Goal: Task Accomplishment & Management: Complete application form

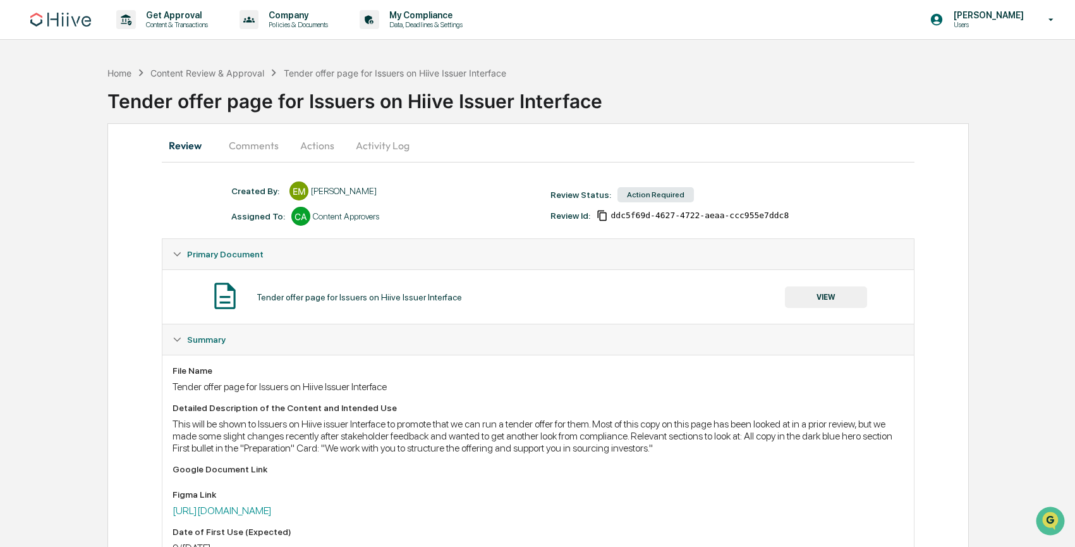
click at [860, 301] on button "VIEW" at bounding box center [826, 296] width 82 height 21
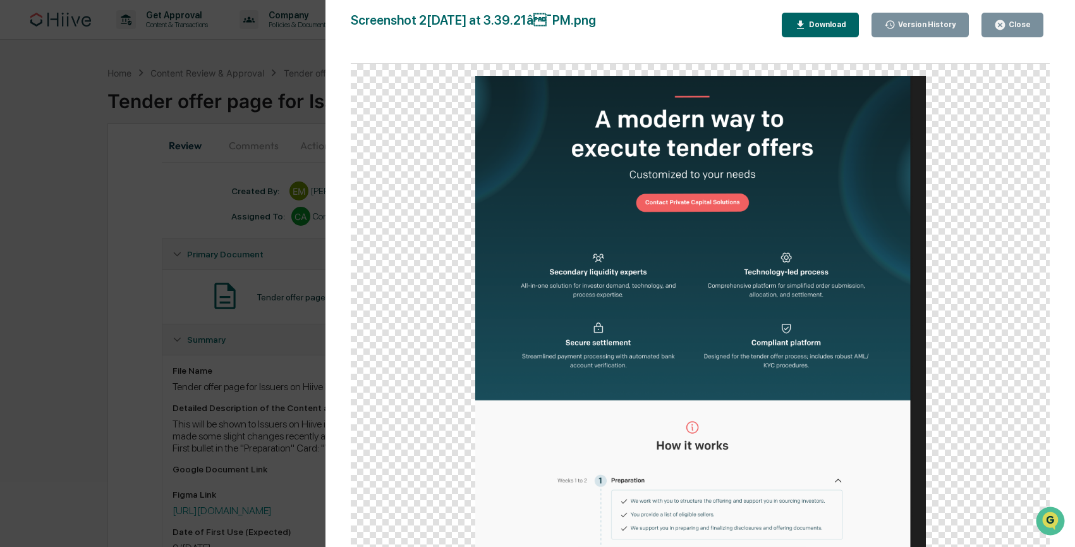
click at [273, 305] on div "Version History [DATE] 10:42 PM [PERSON_NAME] Screenshot [DATE] at 3.39.21â¯PM…" at bounding box center [537, 273] width 1075 height 547
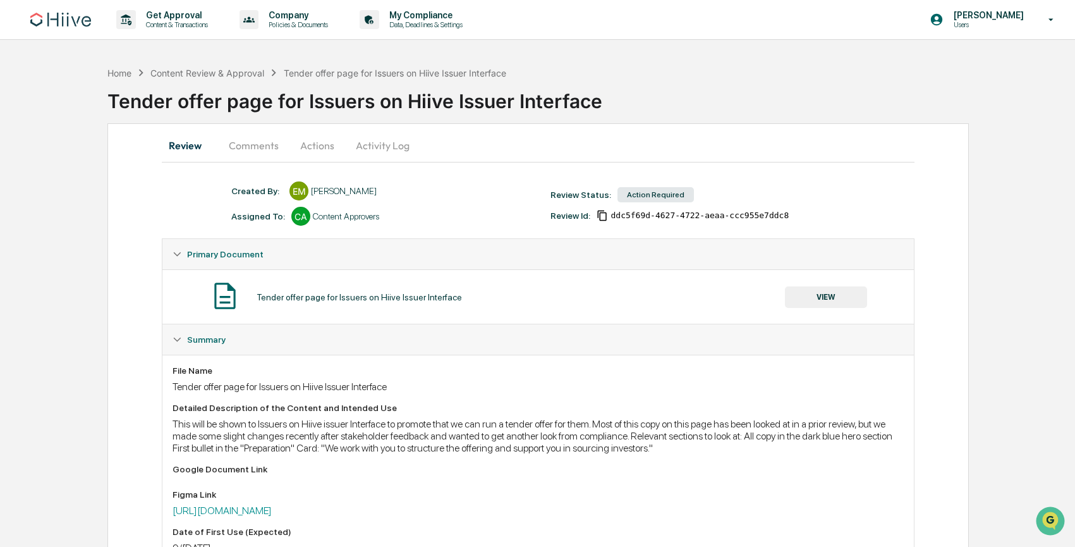
click at [808, 303] on button "VIEW" at bounding box center [826, 296] width 82 height 21
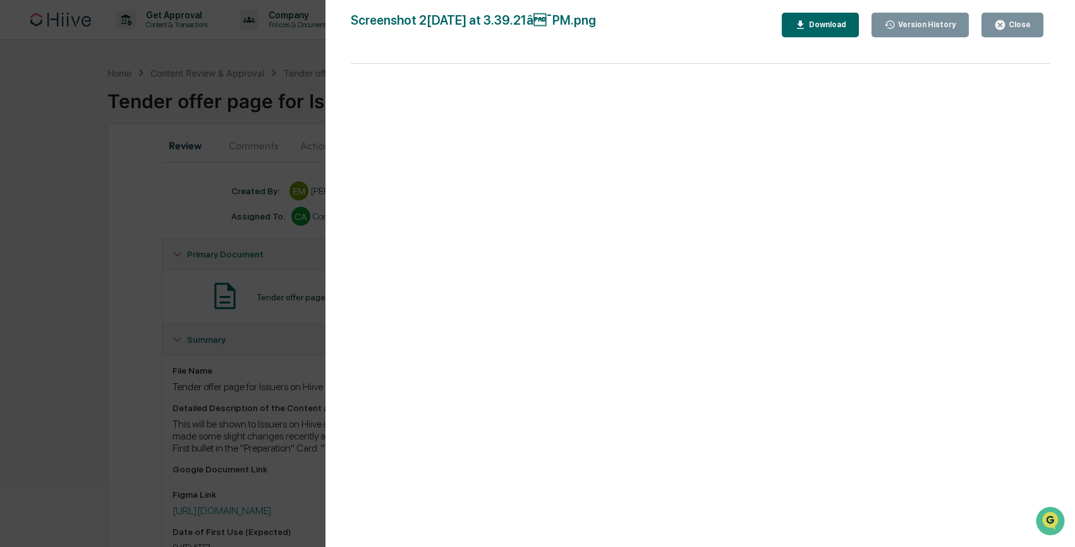
scroll to position [199, 0]
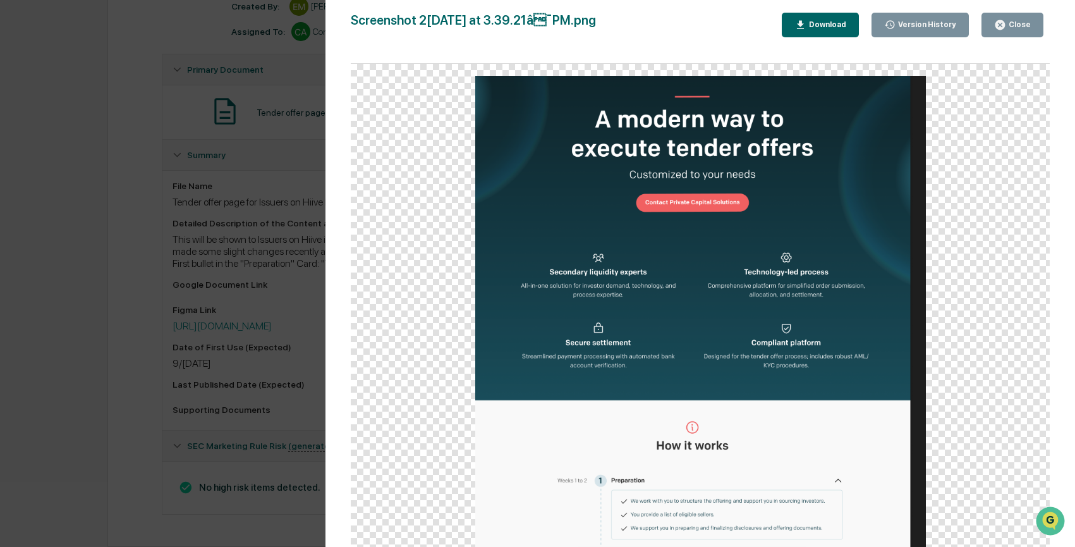
click at [256, 215] on div "Version History [DATE] 10:42 PM [PERSON_NAME] Screenshot [DATE] at 3.39.21â¯PM…" at bounding box center [537, 273] width 1075 height 547
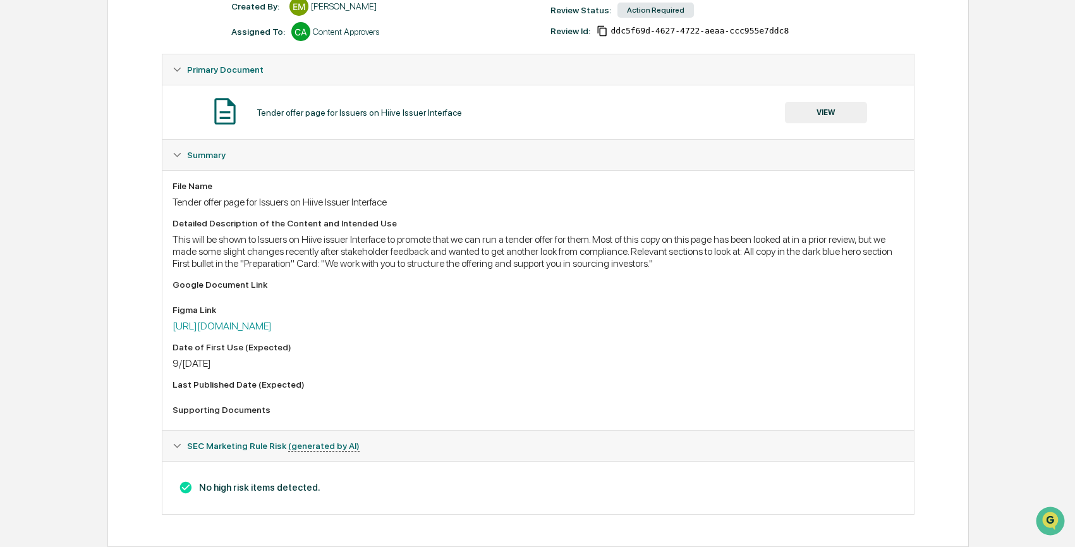
scroll to position [197, 0]
click at [821, 107] on button "VIEW" at bounding box center [826, 112] width 82 height 21
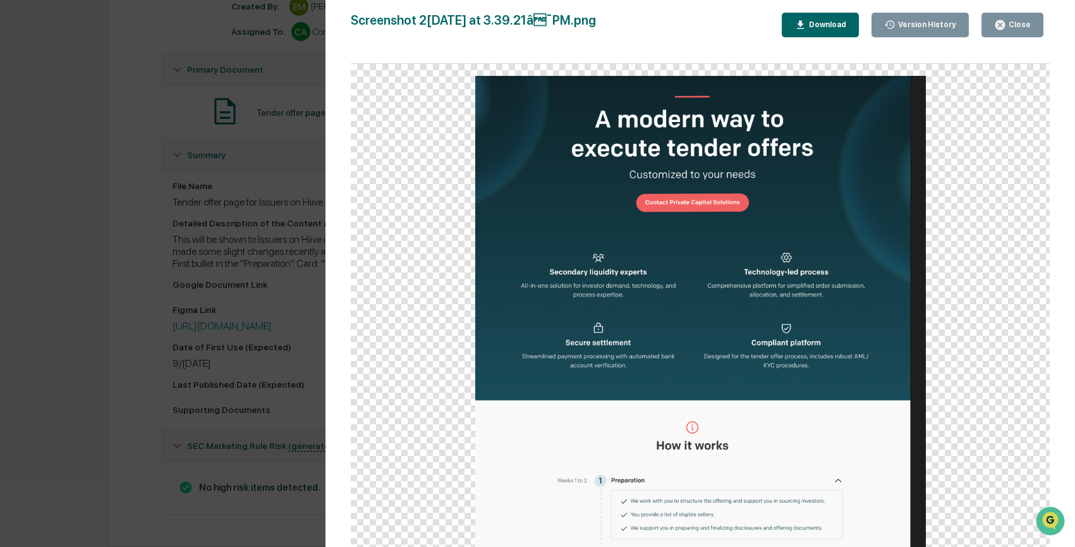
click at [235, 235] on div "Version History [DATE] 10:42 PM [PERSON_NAME] Screenshot [DATE] at 3.39.21â¯PM…" at bounding box center [537, 273] width 1075 height 547
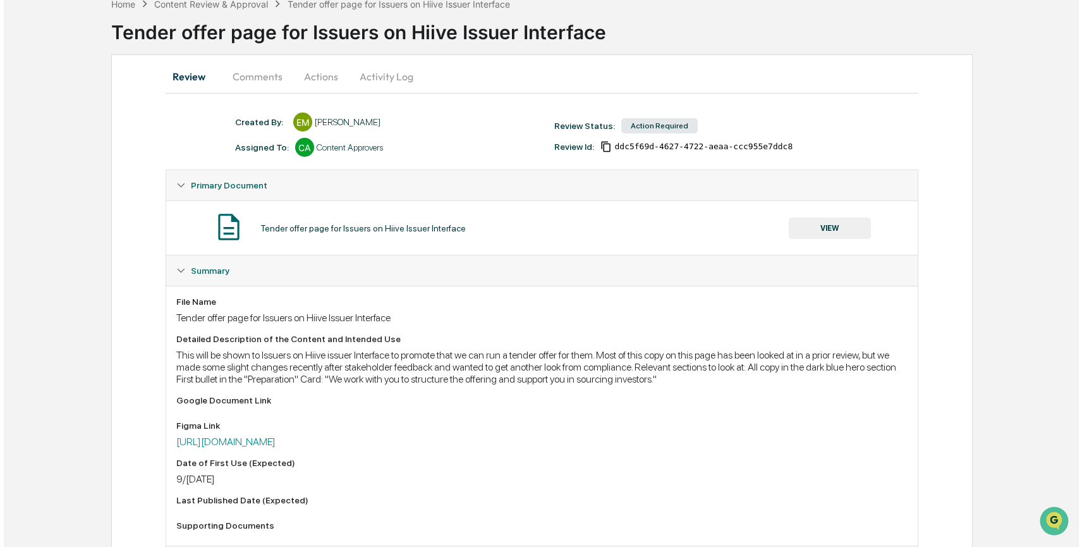
scroll to position [0, 0]
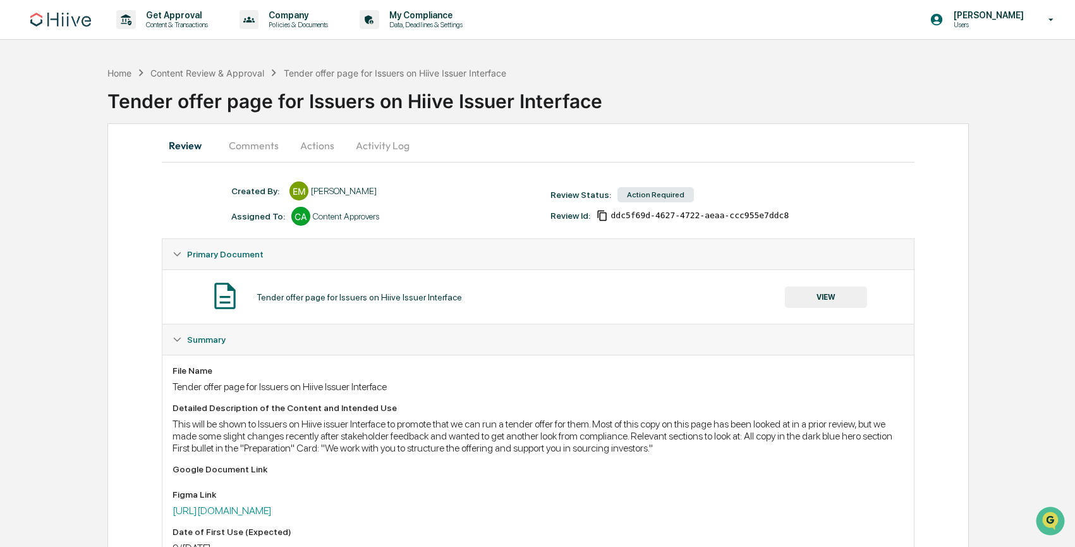
click at [249, 151] on button "Comments" at bounding box center [254, 145] width 70 height 30
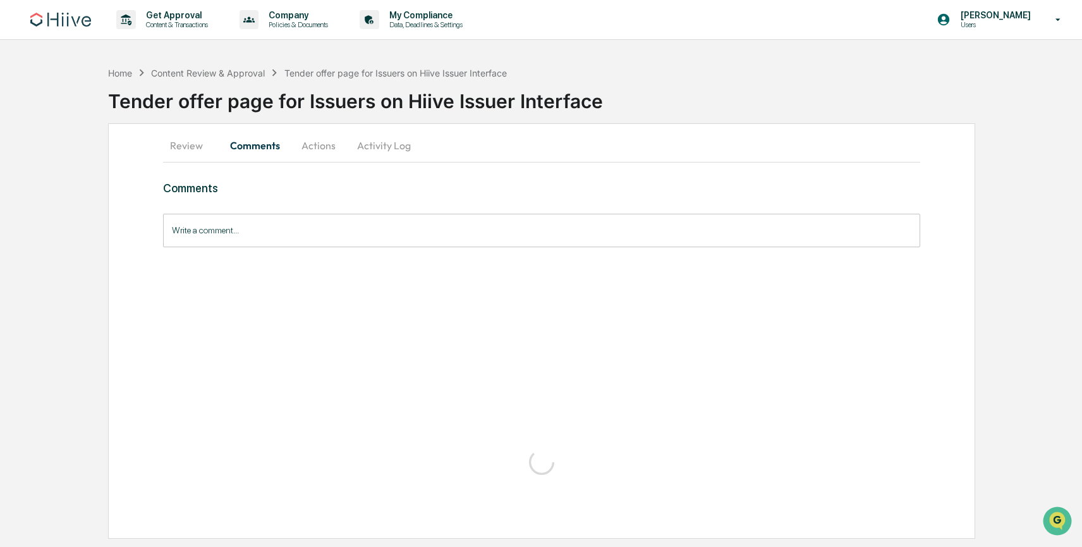
click at [315, 138] on button "Actions" at bounding box center [318, 145] width 57 height 30
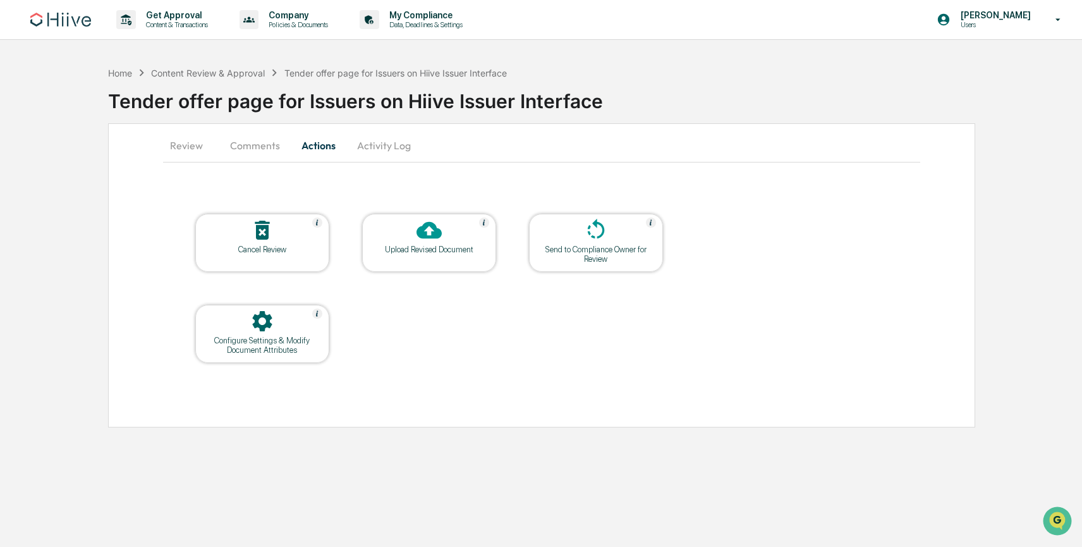
click at [432, 240] on icon at bounding box center [429, 229] width 25 height 25
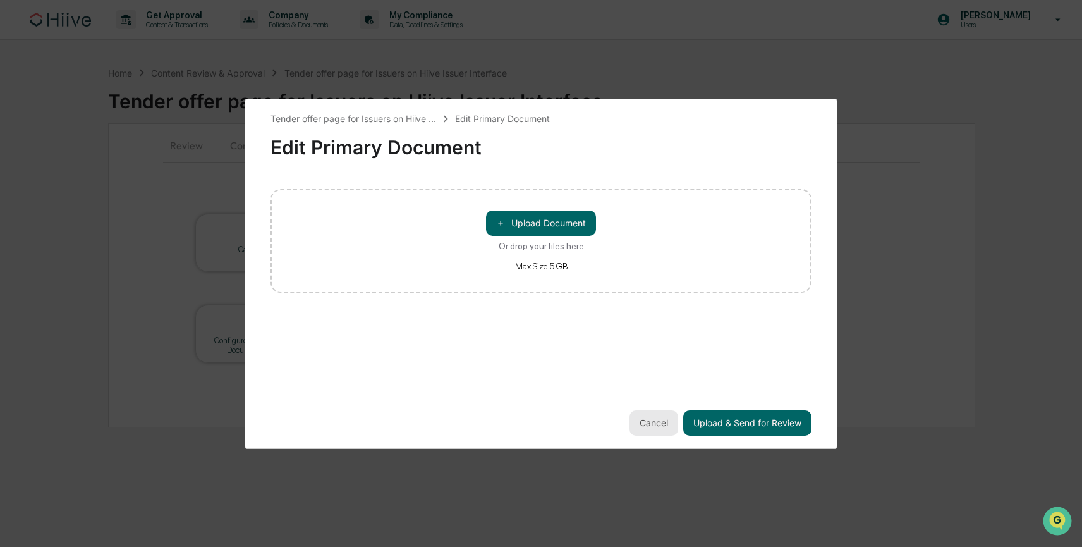
click at [662, 417] on button "Cancel" at bounding box center [653, 422] width 49 height 25
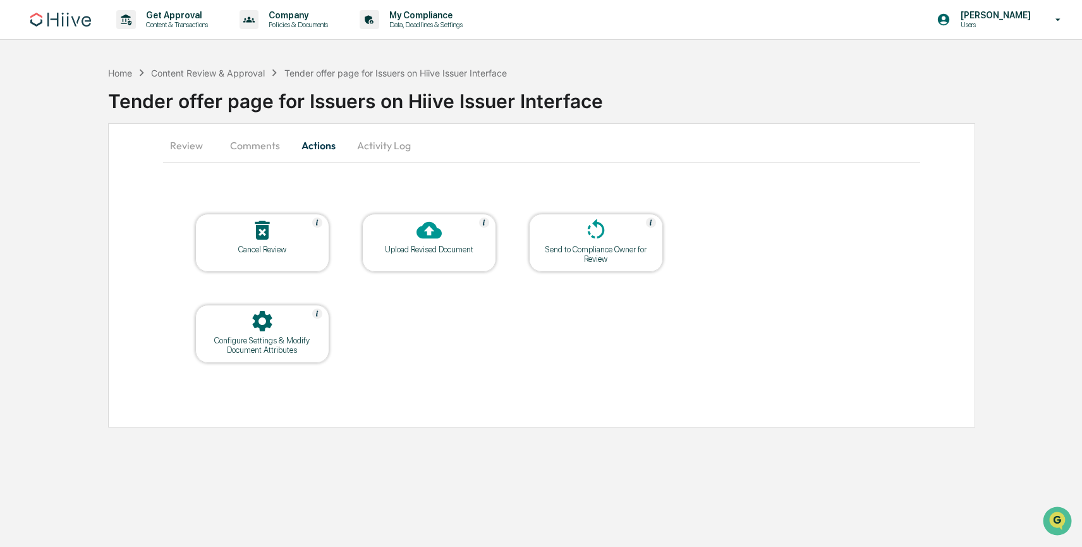
click at [179, 155] on button "Review" at bounding box center [191, 145] width 57 height 30
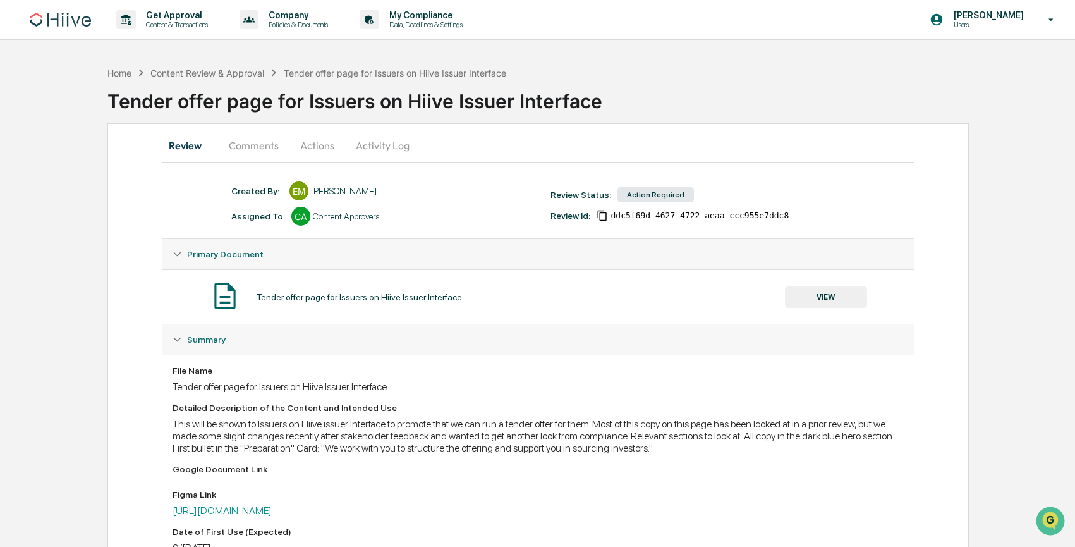
click at [219, 149] on button "Comments" at bounding box center [254, 145] width 70 height 30
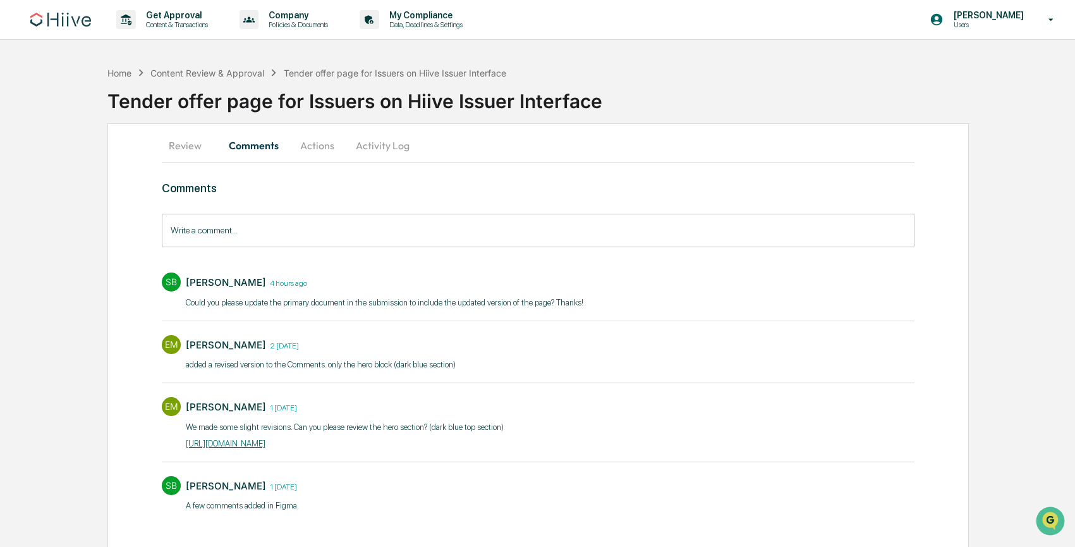
click at [310, 149] on button "Actions" at bounding box center [317, 145] width 57 height 30
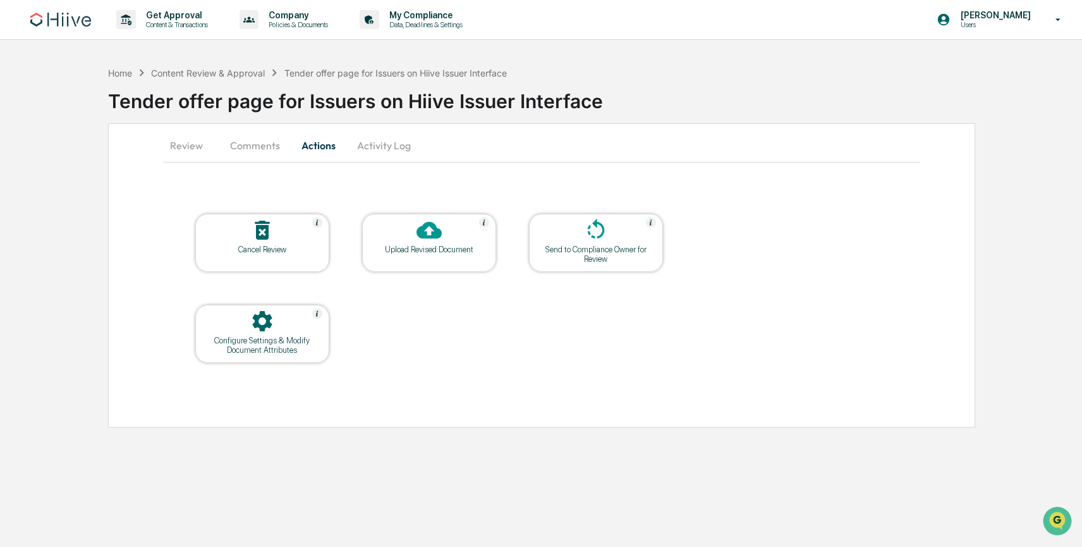
click at [418, 246] on div "Upload Revised Document" at bounding box center [429, 249] width 114 height 9
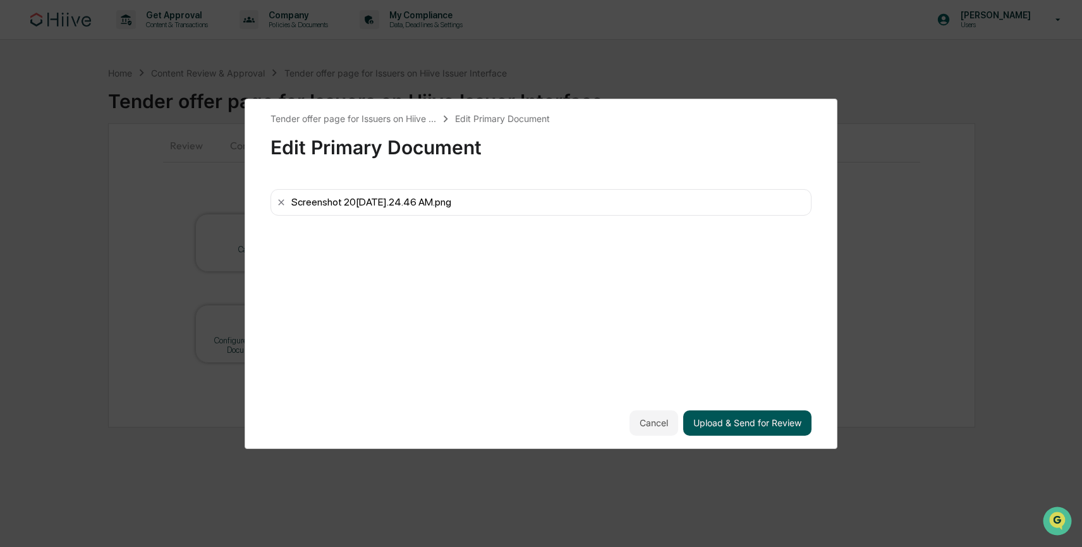
click at [726, 417] on button "Upload & Send for Review" at bounding box center [747, 422] width 128 height 25
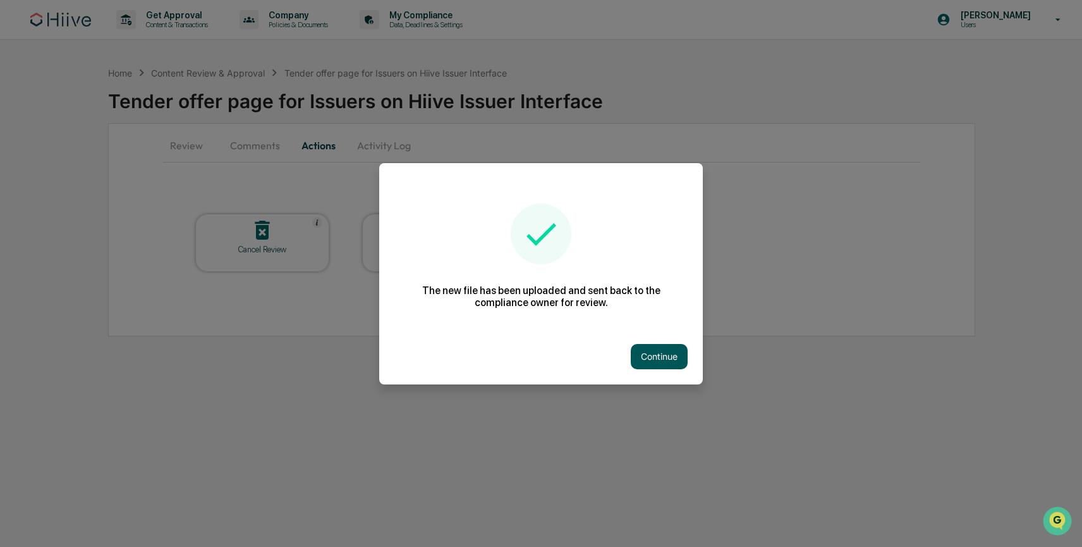
click at [650, 360] on button "Continue" at bounding box center [659, 356] width 57 height 25
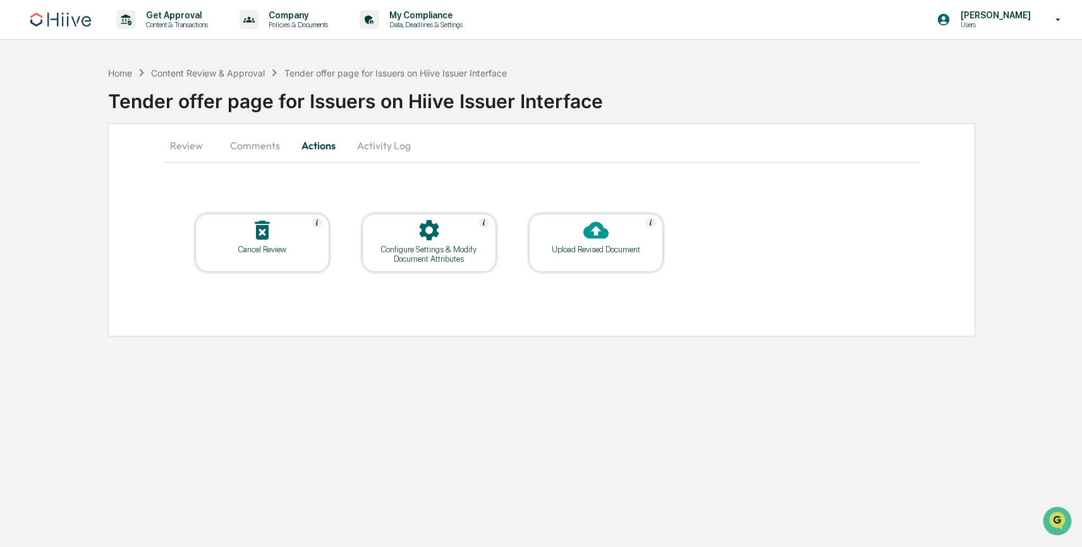
click at [441, 255] on div "Configure Settings & Modify Document Attributes" at bounding box center [429, 254] width 114 height 19
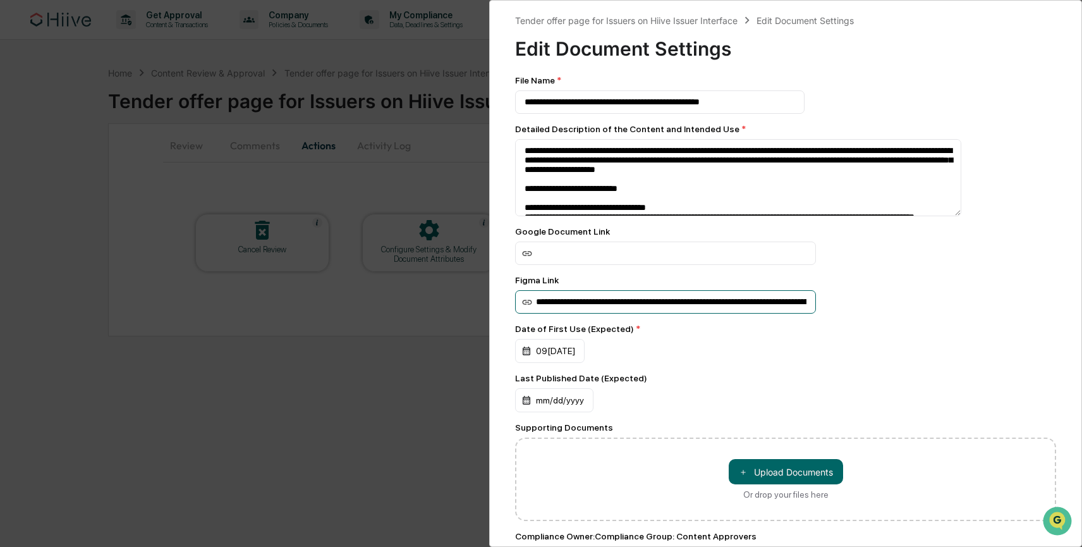
click at [724, 312] on input "**********" at bounding box center [665, 301] width 301 height 23
paste input
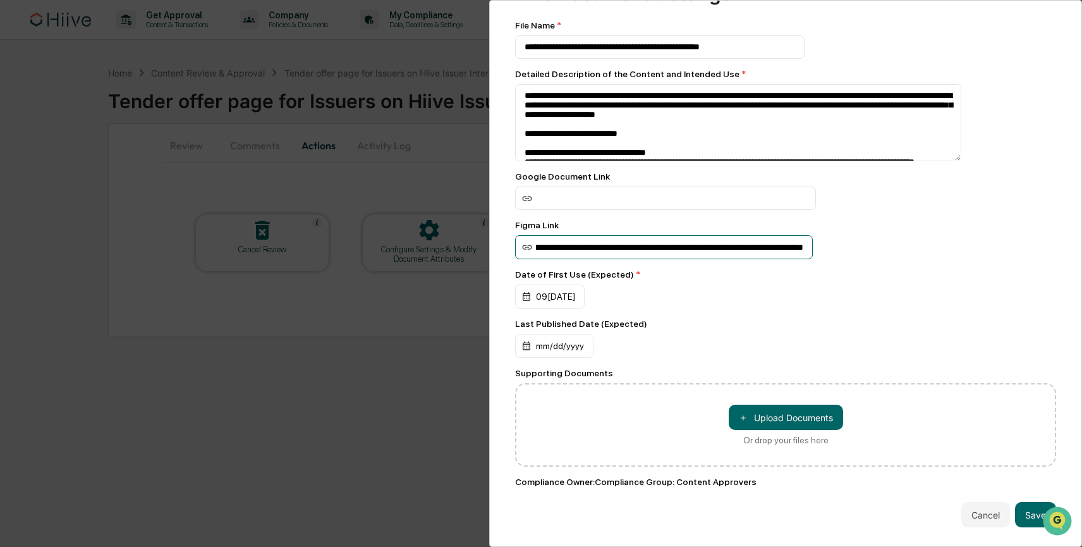
scroll to position [67, 0]
type input "**********"
click at [1035, 502] on button "Save" at bounding box center [1035, 514] width 41 height 25
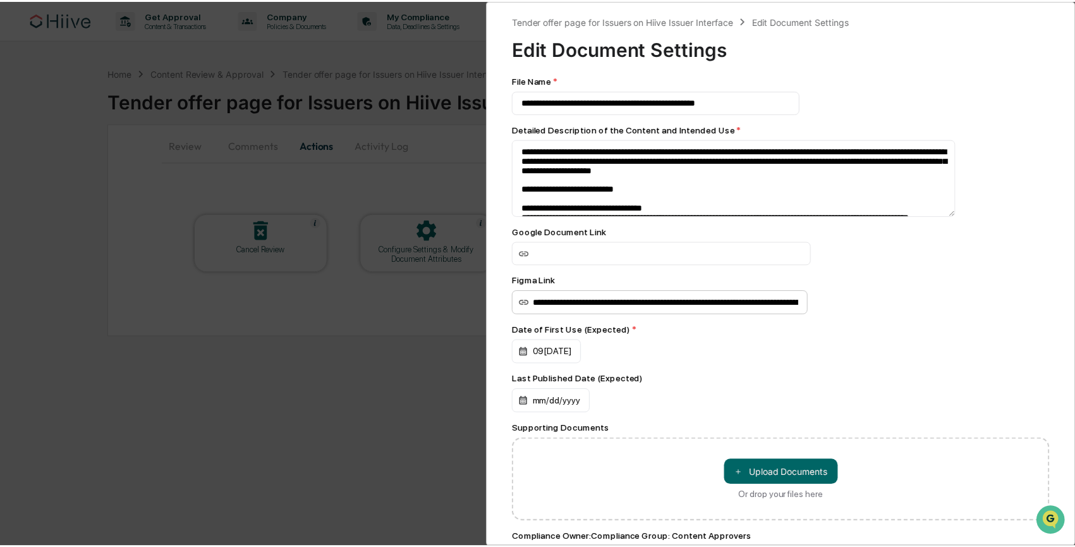
scroll to position [0, 0]
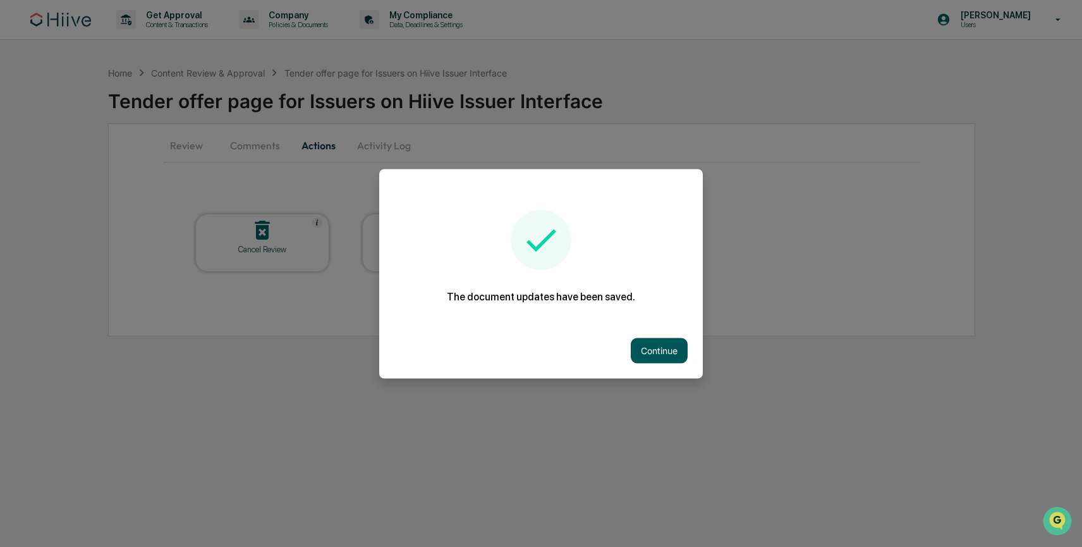
click at [634, 339] on button "Continue" at bounding box center [659, 349] width 57 height 25
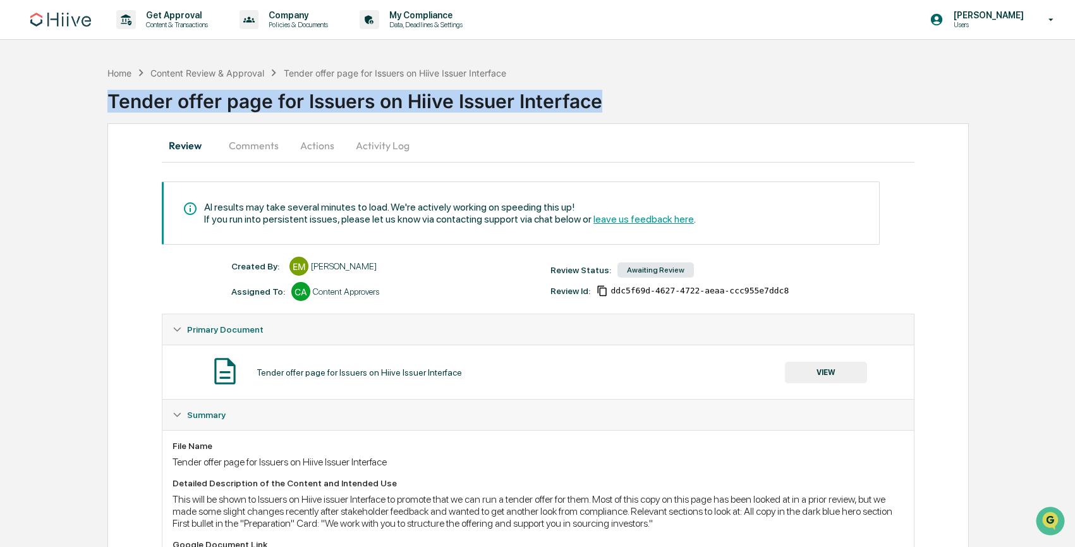
drag, startPoint x: 599, startPoint y: 104, endPoint x: 59, endPoint y: 103, distance: 539.7
click at [59, 103] on div "Home Content Review & Approval Tender offer page for Issuers on Hiive Issuer In…" at bounding box center [537, 442] width 1075 height 765
copy div "Tender offer page for Issuers on Hiive Issuer Interface"
